Goal: Task Accomplishment & Management: Manage account settings

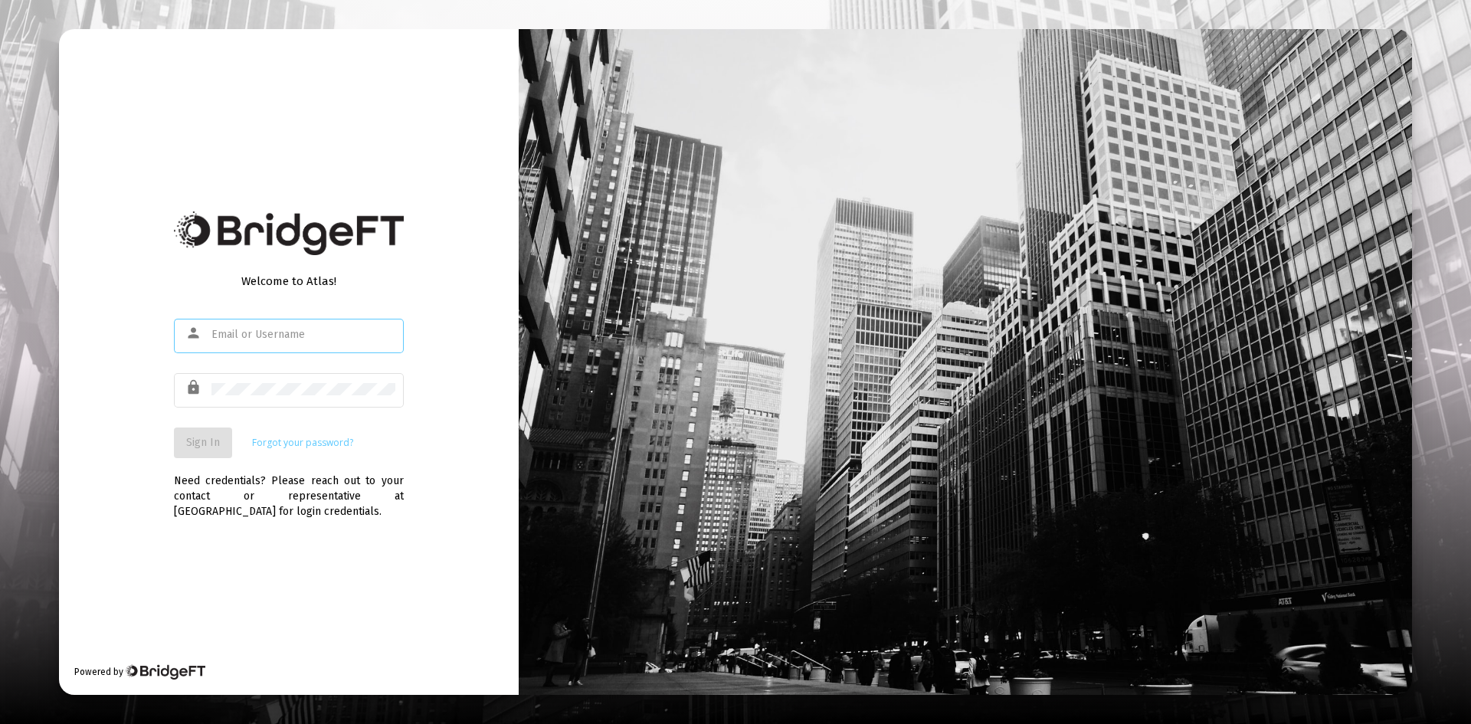
type input "[EMAIL_ADDRESS][DOMAIN_NAME]"
click at [216, 451] on button "Sign In" at bounding box center [203, 443] width 58 height 31
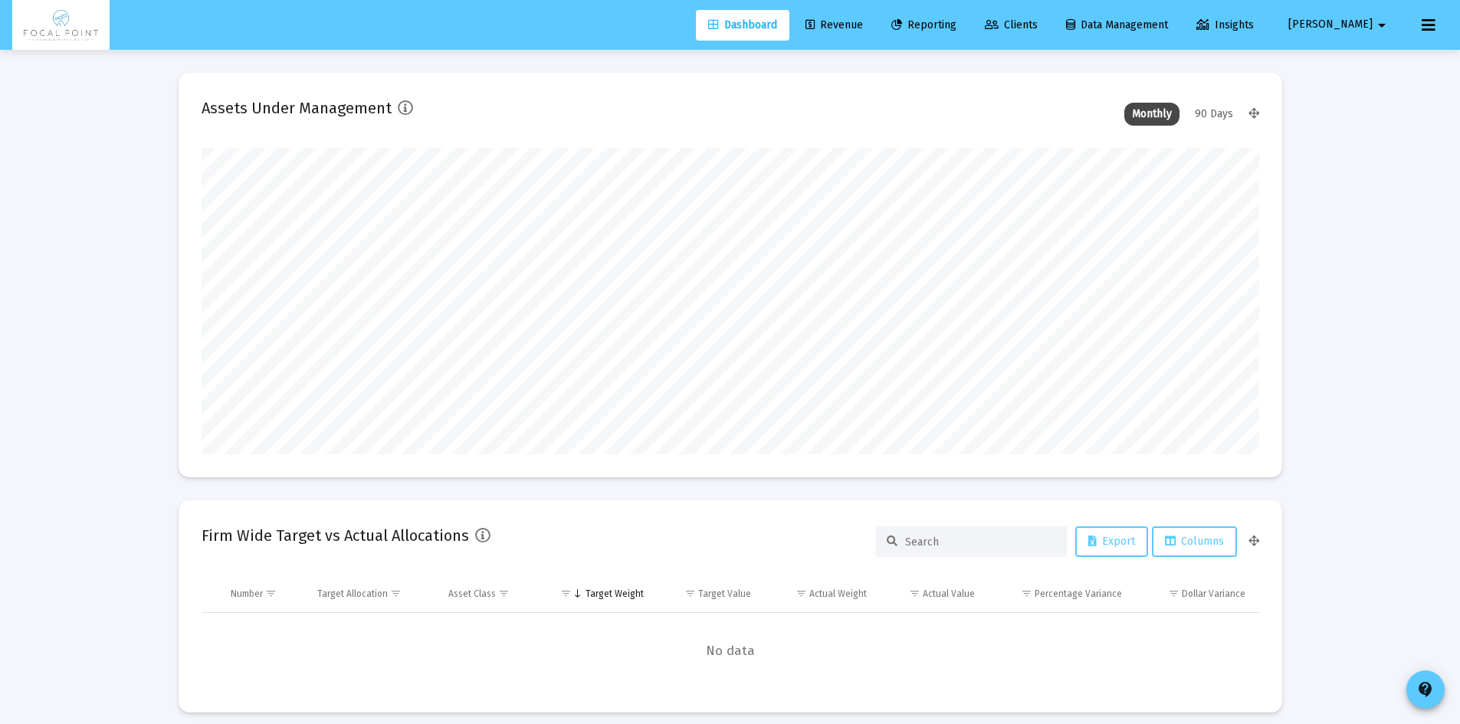
scroll to position [307, 1058]
type input "2025-09-30"
type input "[EMAIL_ADDRESS][DOMAIN_NAME]"
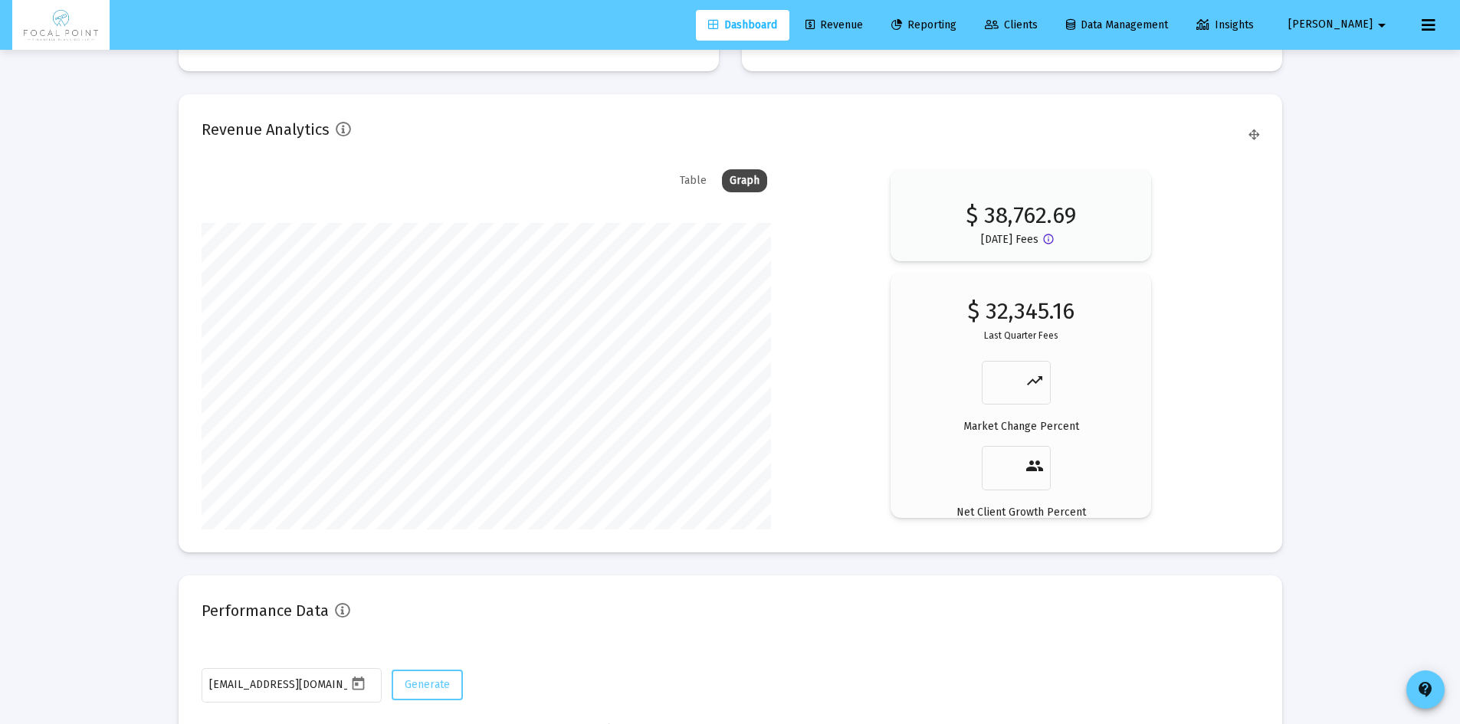
scroll to position [2222, 0]
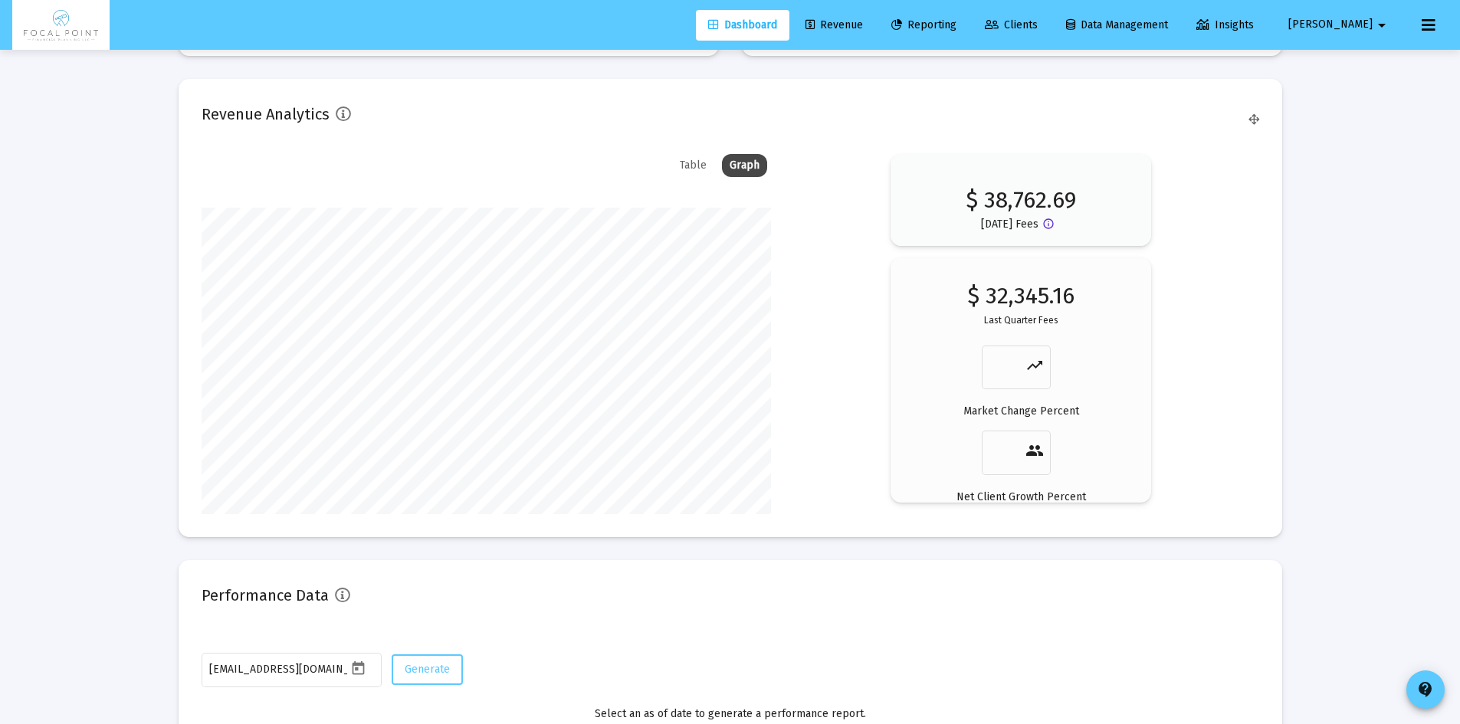
click at [690, 164] on div "Table" at bounding box center [693, 165] width 42 height 23
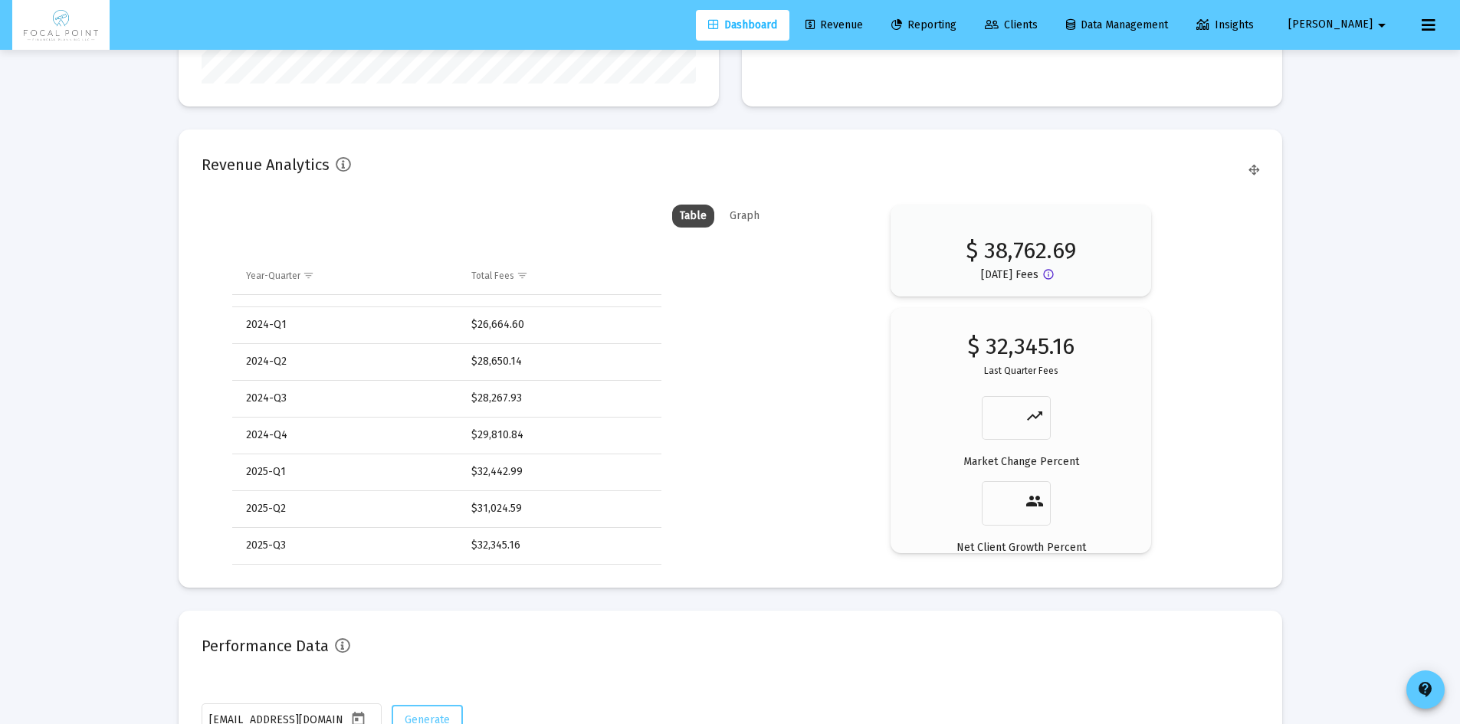
scroll to position [2146, 0]
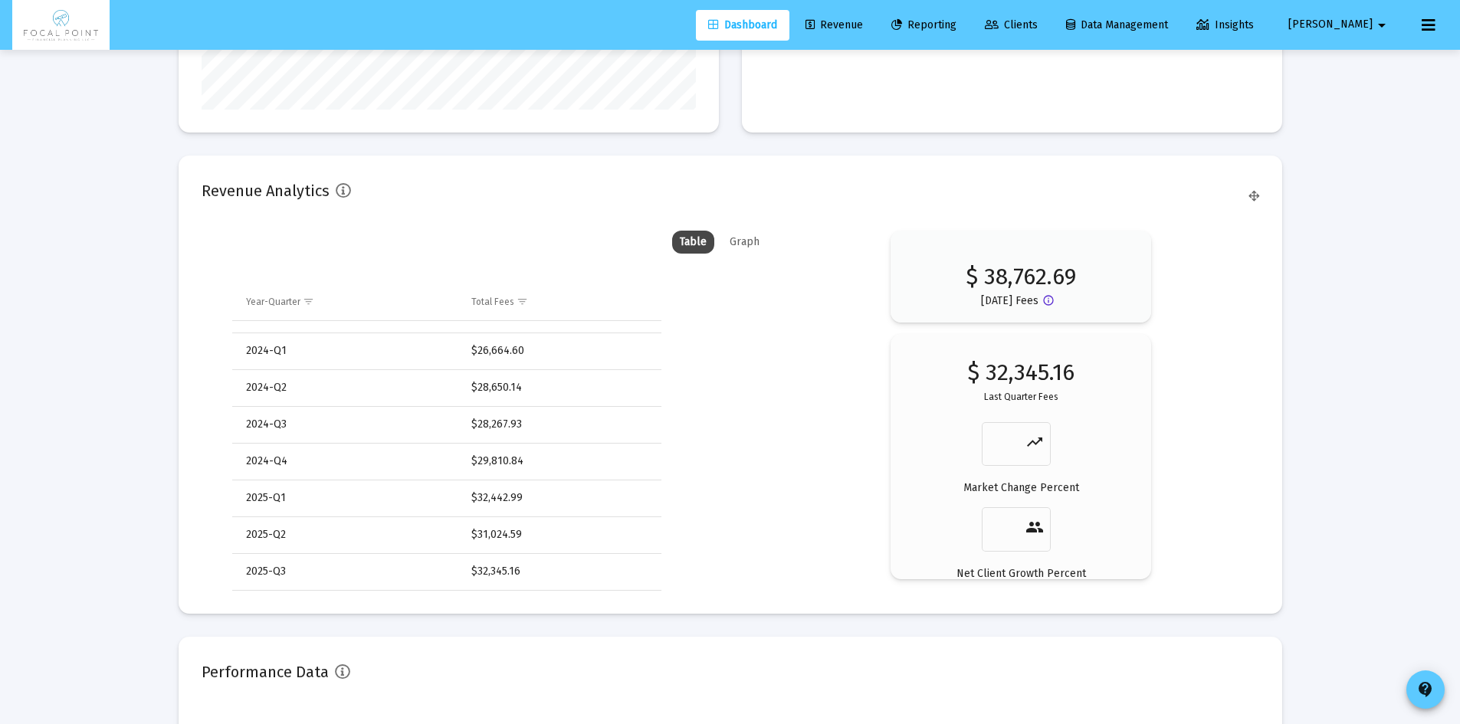
click at [753, 237] on div "Graph" at bounding box center [744, 242] width 45 height 23
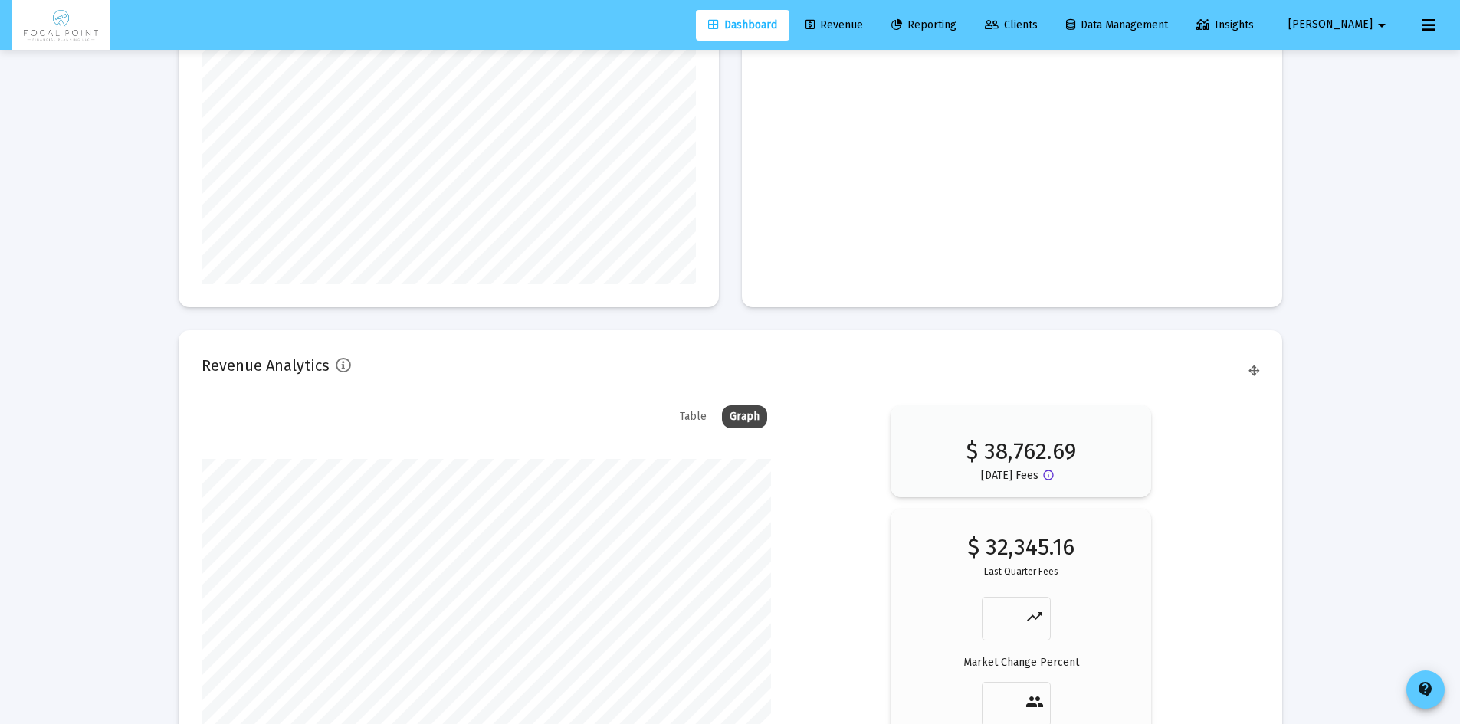
scroll to position [1763, 0]
